Goal: Task Accomplishment & Management: Manage account settings

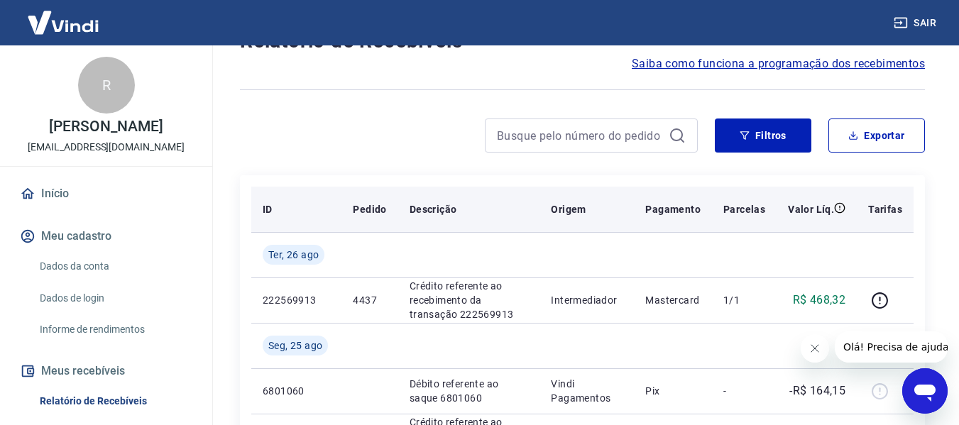
scroll to position [213, 0]
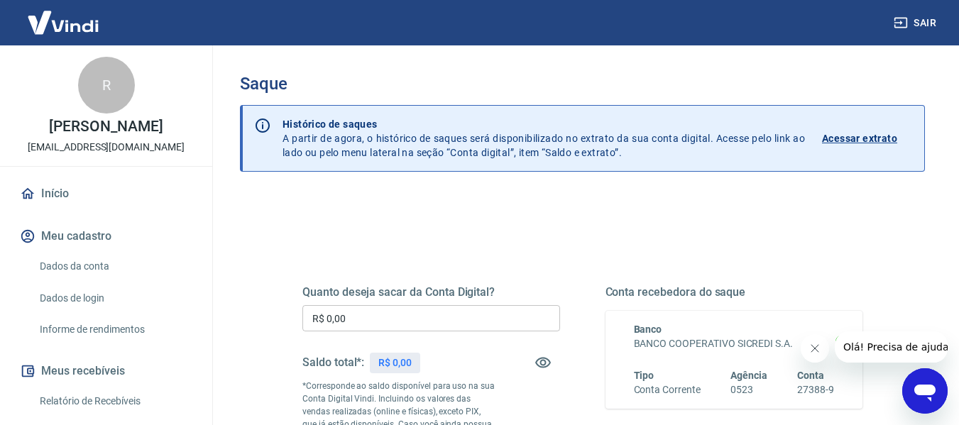
scroll to position [213, 0]
